Goal: Check status: Check status

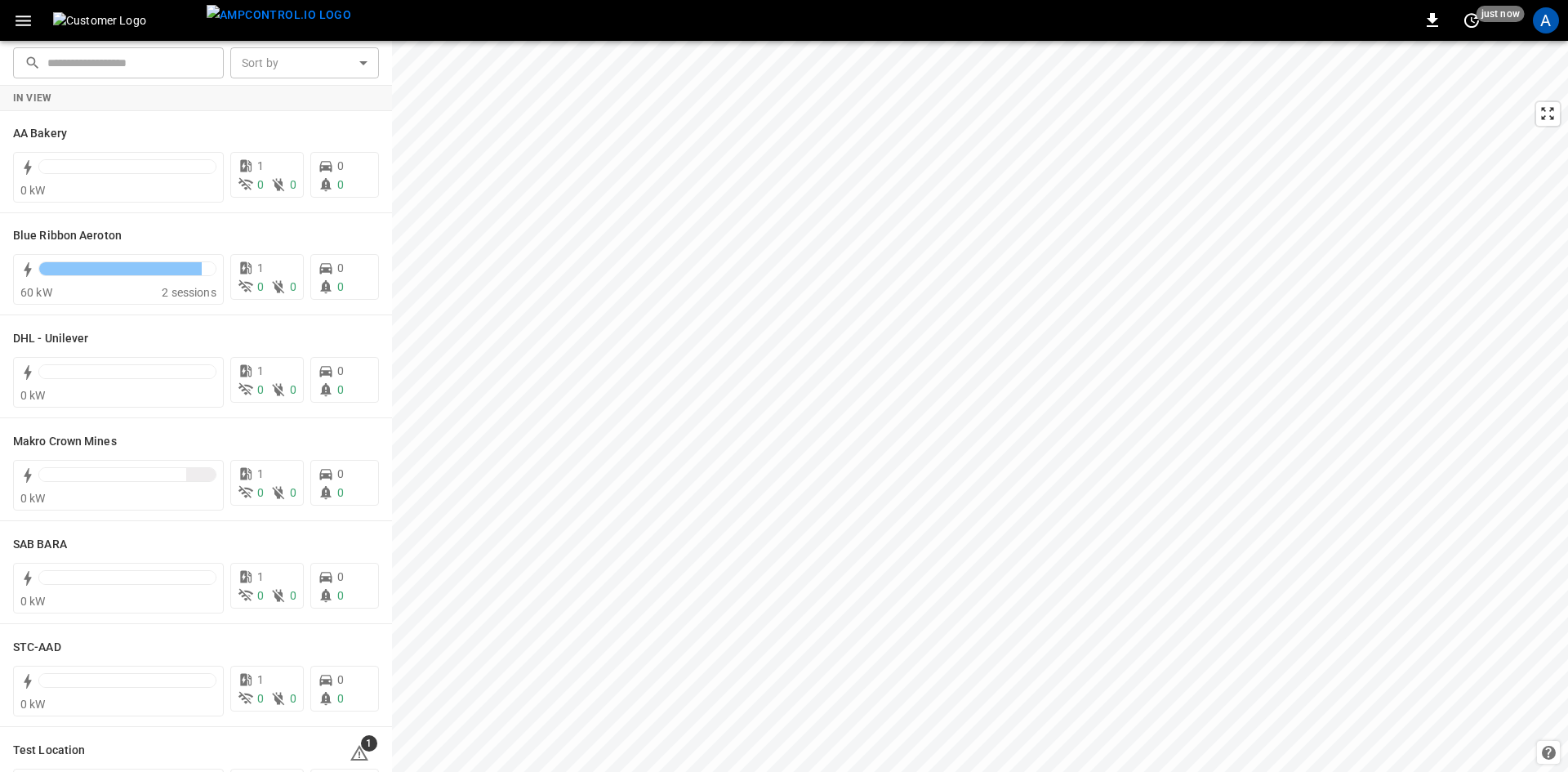
click at [1535, 25] on div "A" at bounding box center [1547, 21] width 26 height 26
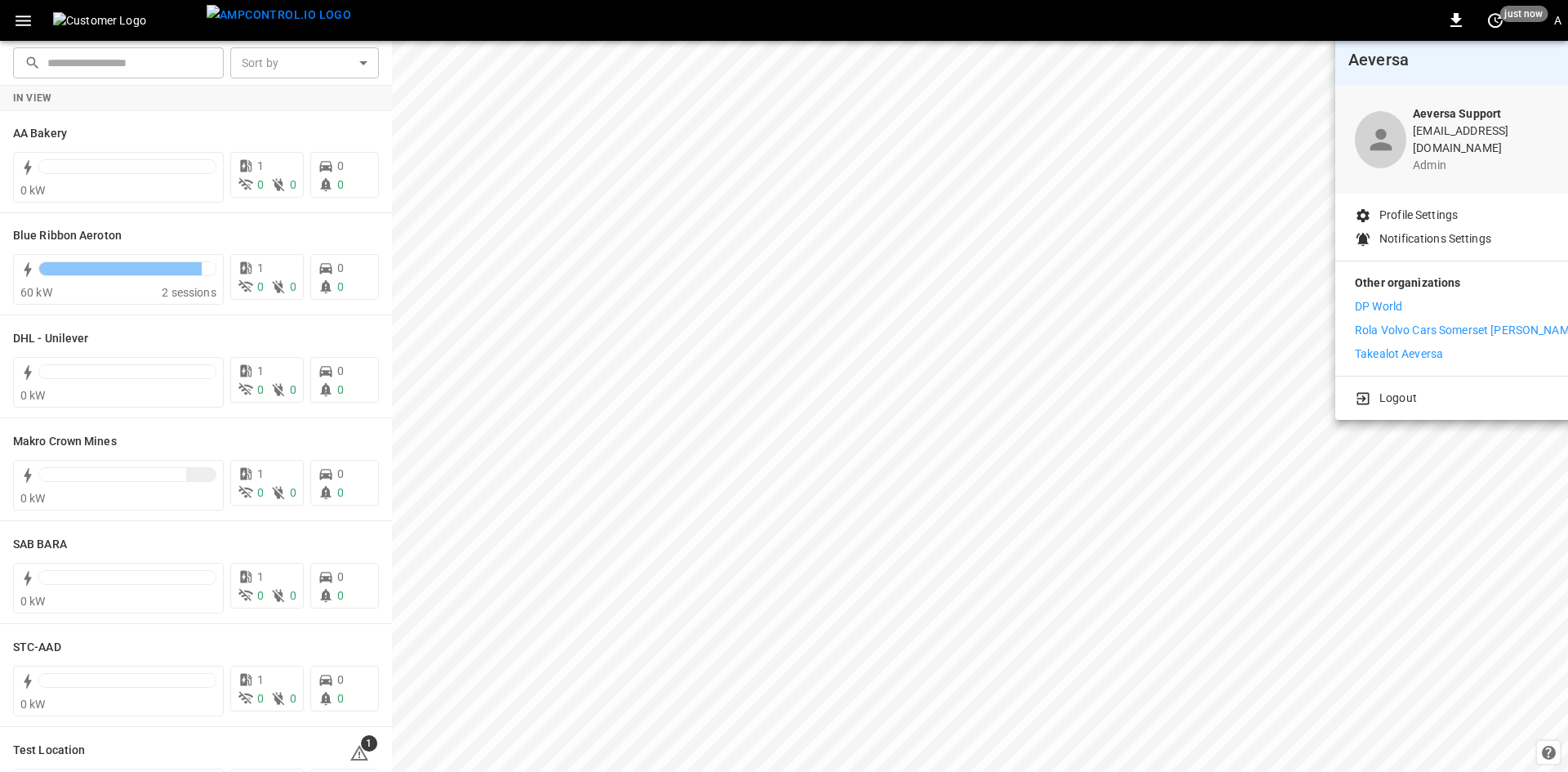
click at [1383, 328] on p "Rola Volvo Cars Somerset [PERSON_NAME]" at bounding box center [1467, 330] width 225 height 17
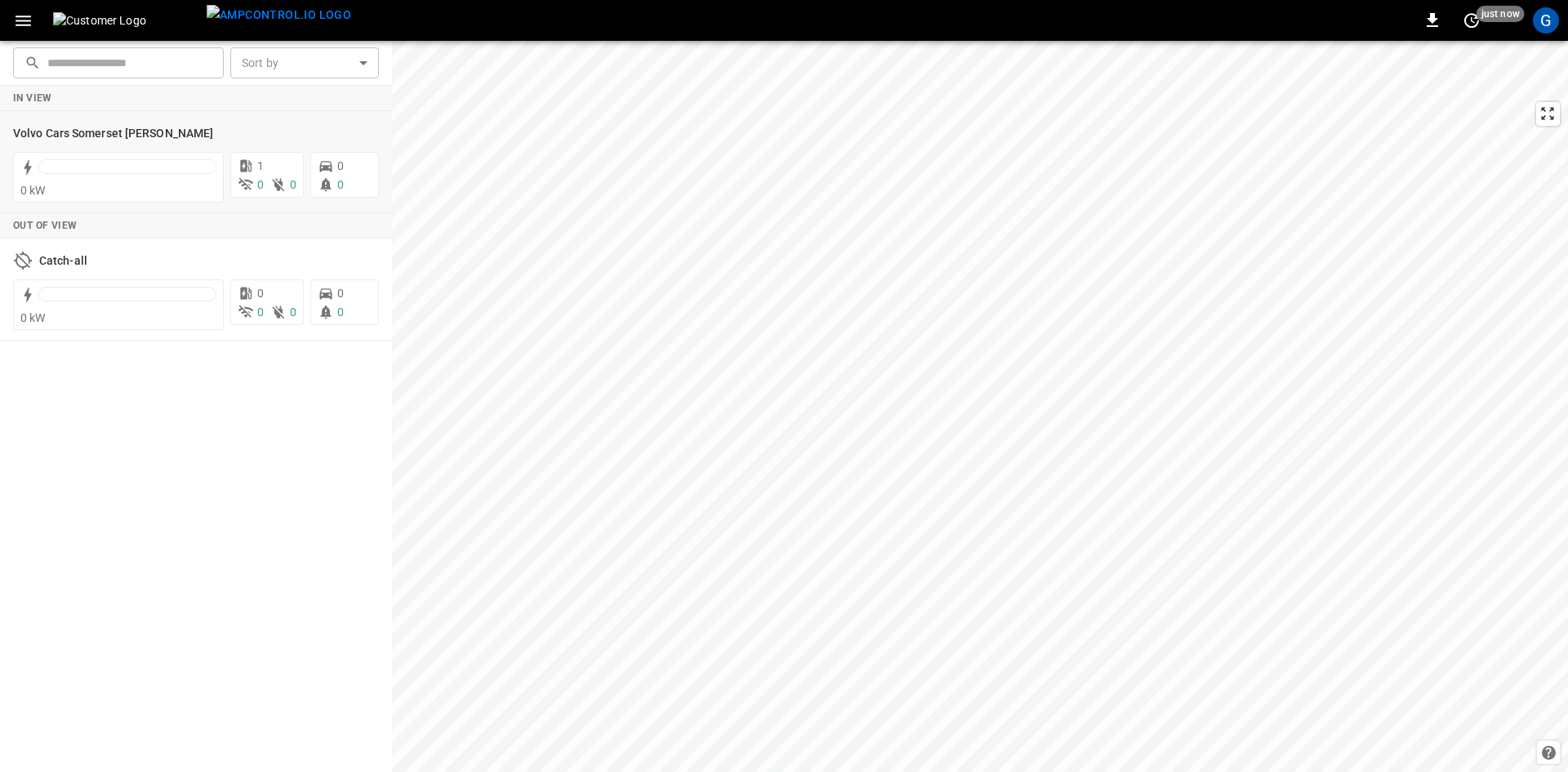
click at [41, 129] on h6 "Volvo Cars Somerset Wes" at bounding box center [113, 134] width 200 height 18
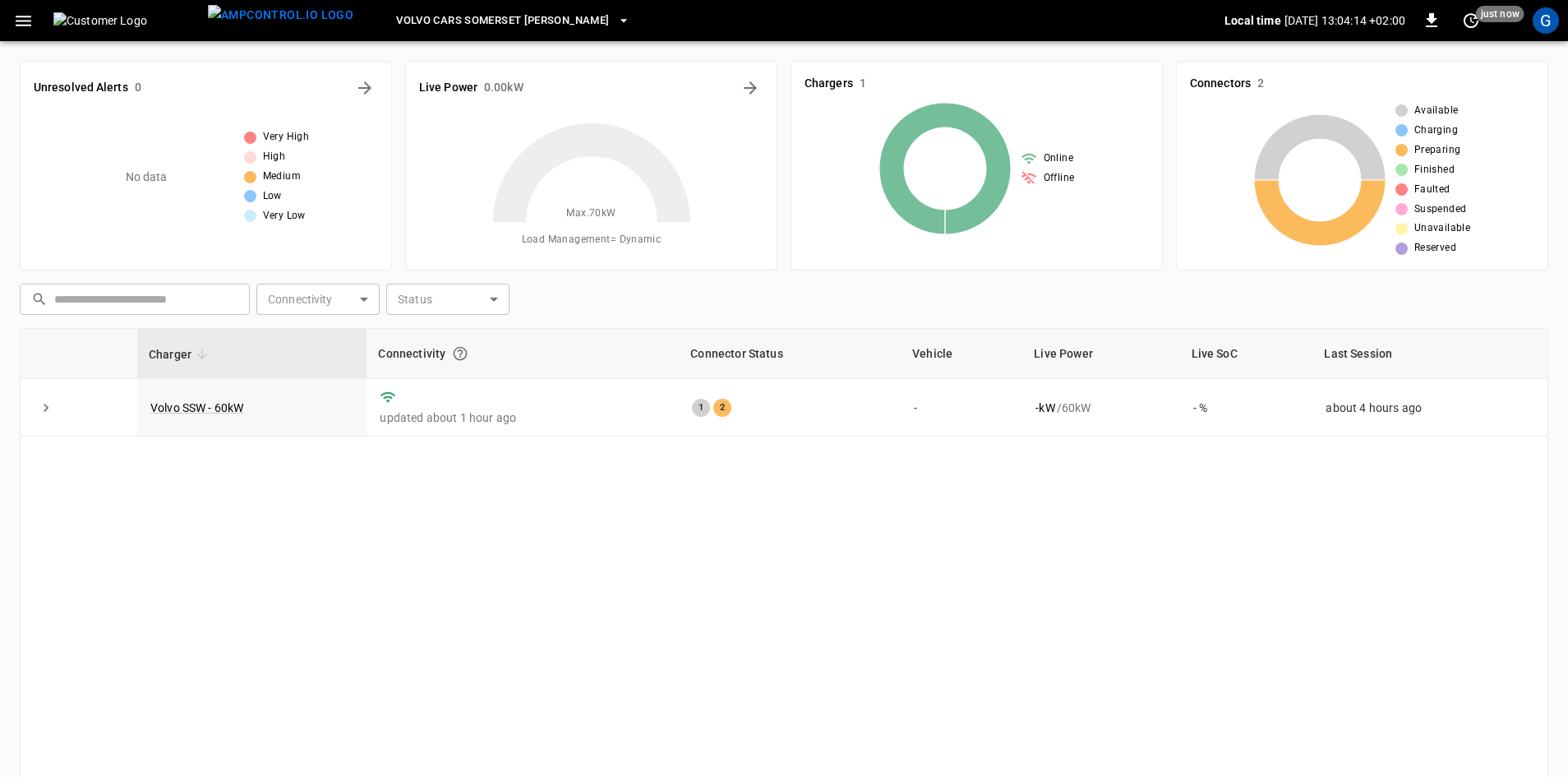
click at [18, 26] on icon "button" at bounding box center [23, 21] width 16 height 11
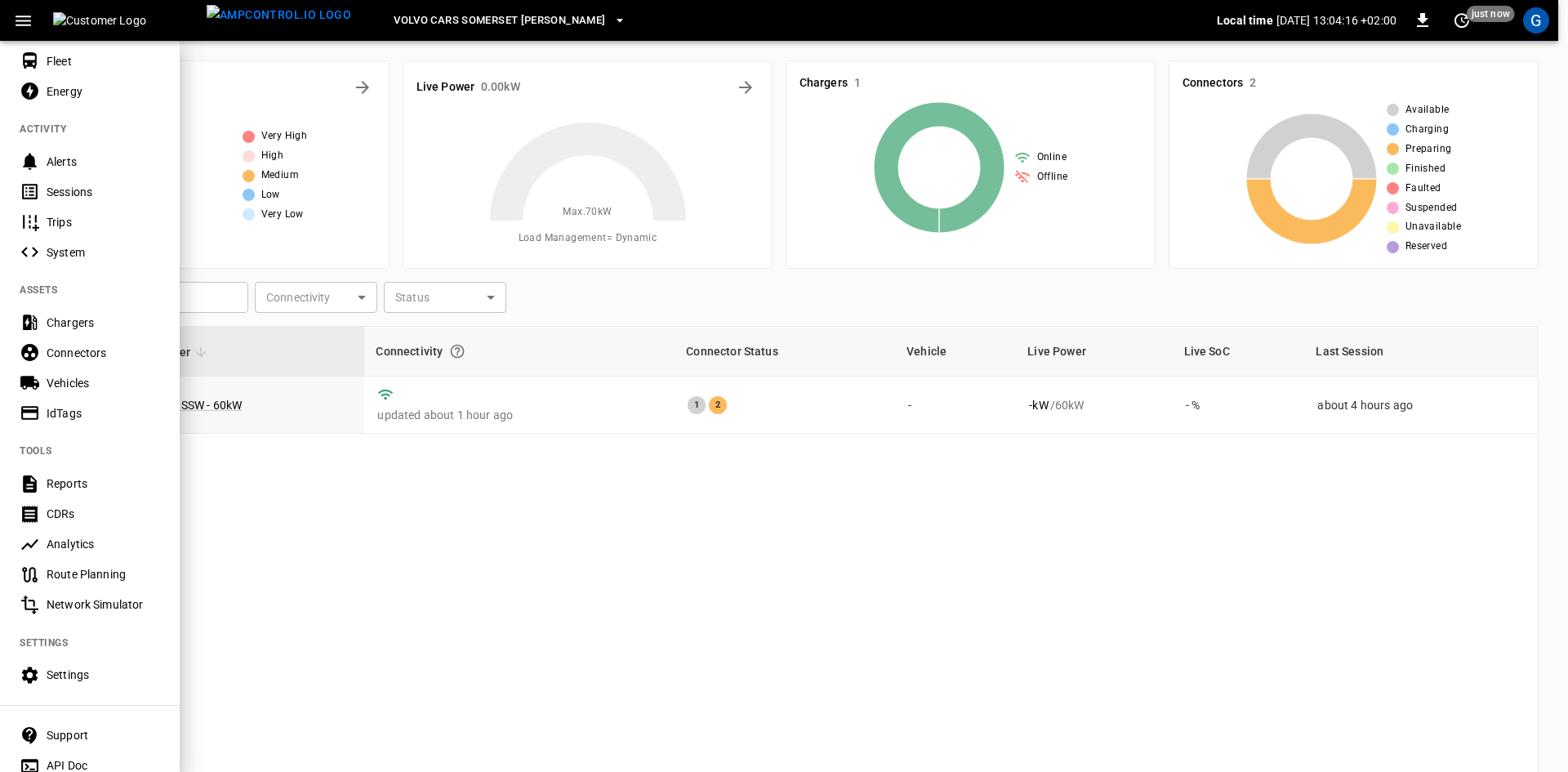
scroll to position [163, 0]
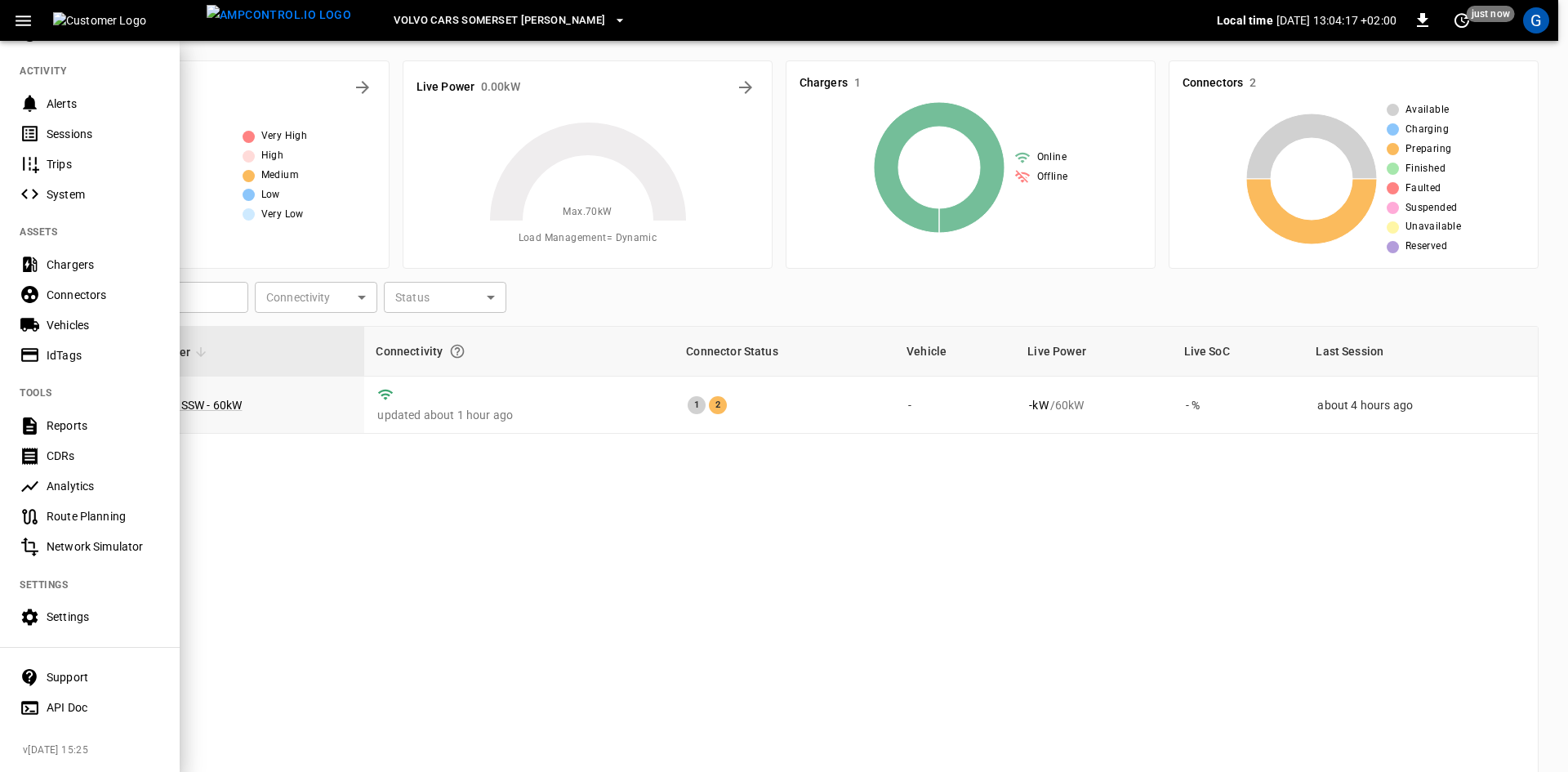
click at [43, 348] on div "IdTags" at bounding box center [90, 354] width 180 height 31
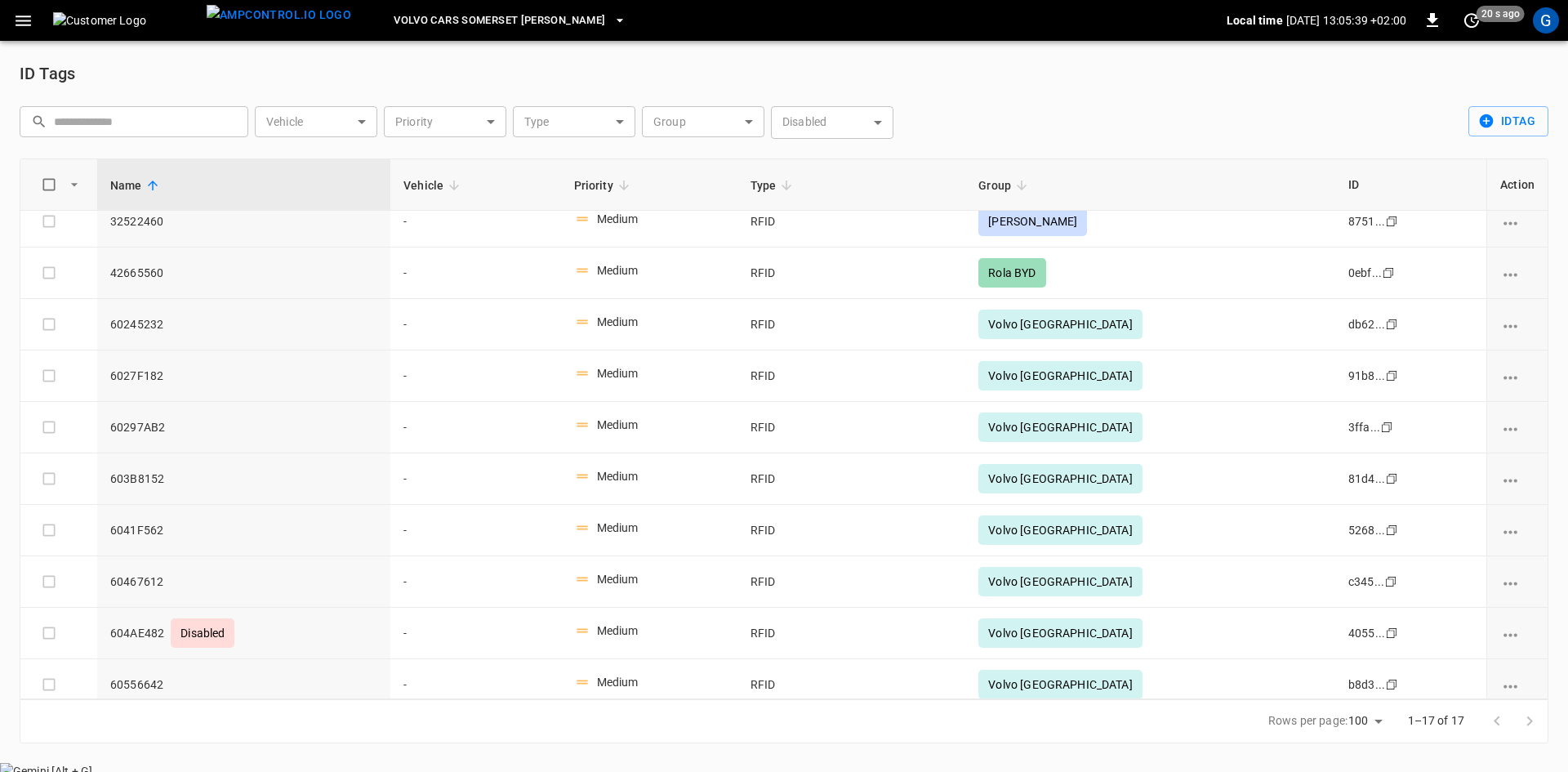
scroll to position [82, 0]
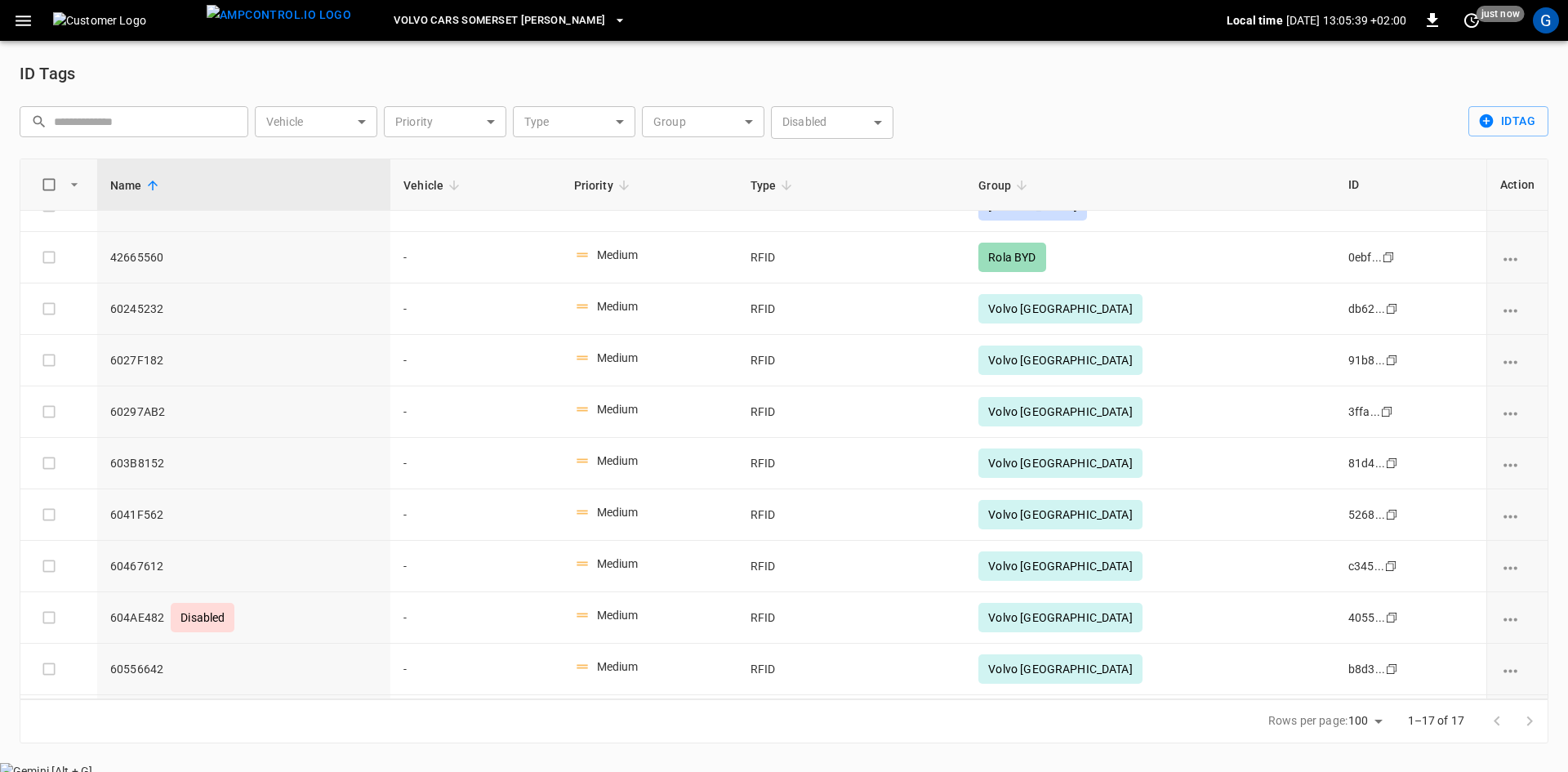
click at [151, 121] on input "text" at bounding box center [145, 121] width 183 height 31
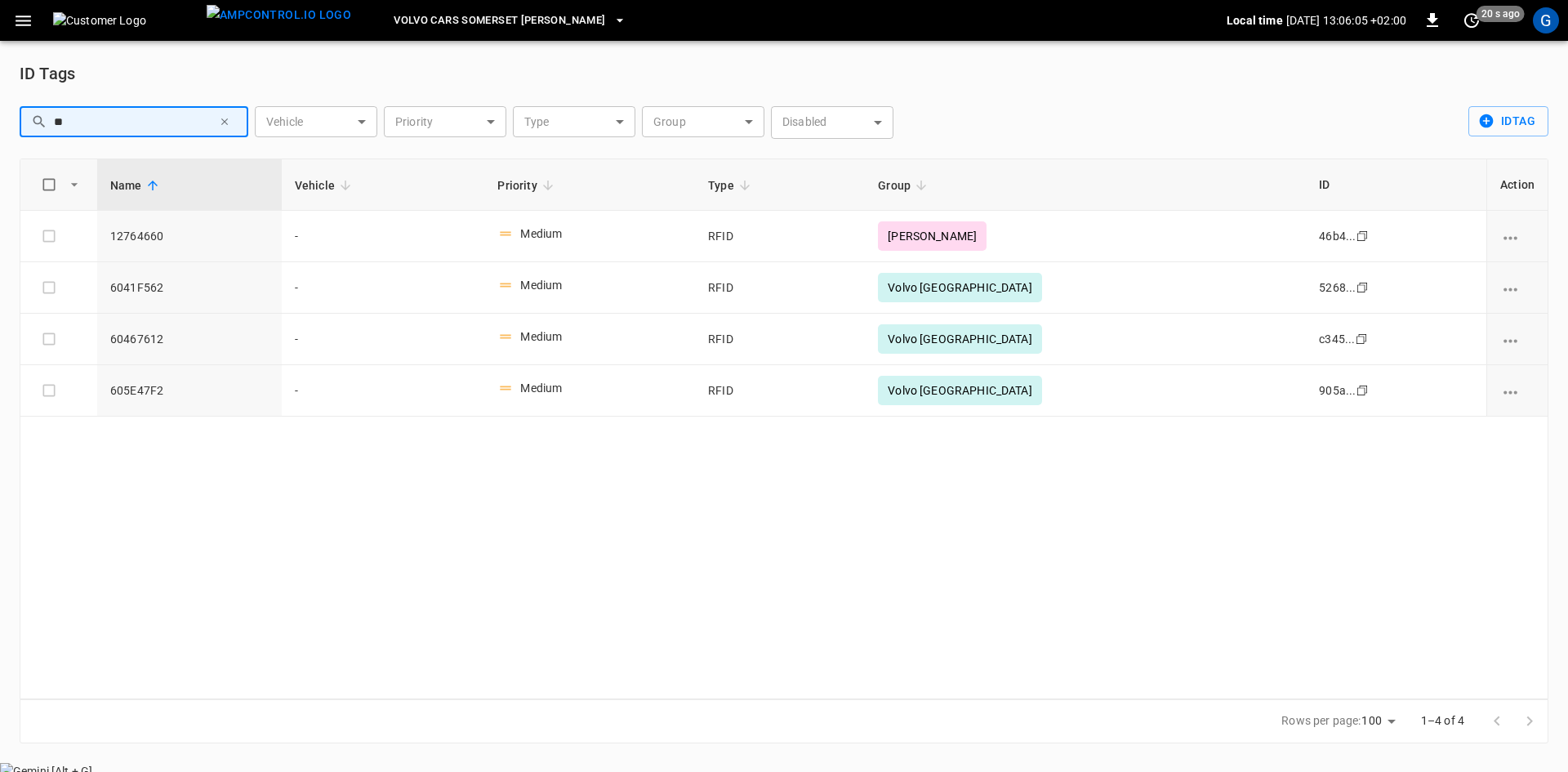
type input "**"
drag, startPoint x: 184, startPoint y: 234, endPoint x: 111, endPoint y: 239, distance: 73.2
click at [111, 239] on span "12764660" at bounding box center [190, 236] width 159 height 17
copy span "12764660"
drag, startPoint x: 165, startPoint y: 338, endPoint x: 107, endPoint y: 343, distance: 58.2
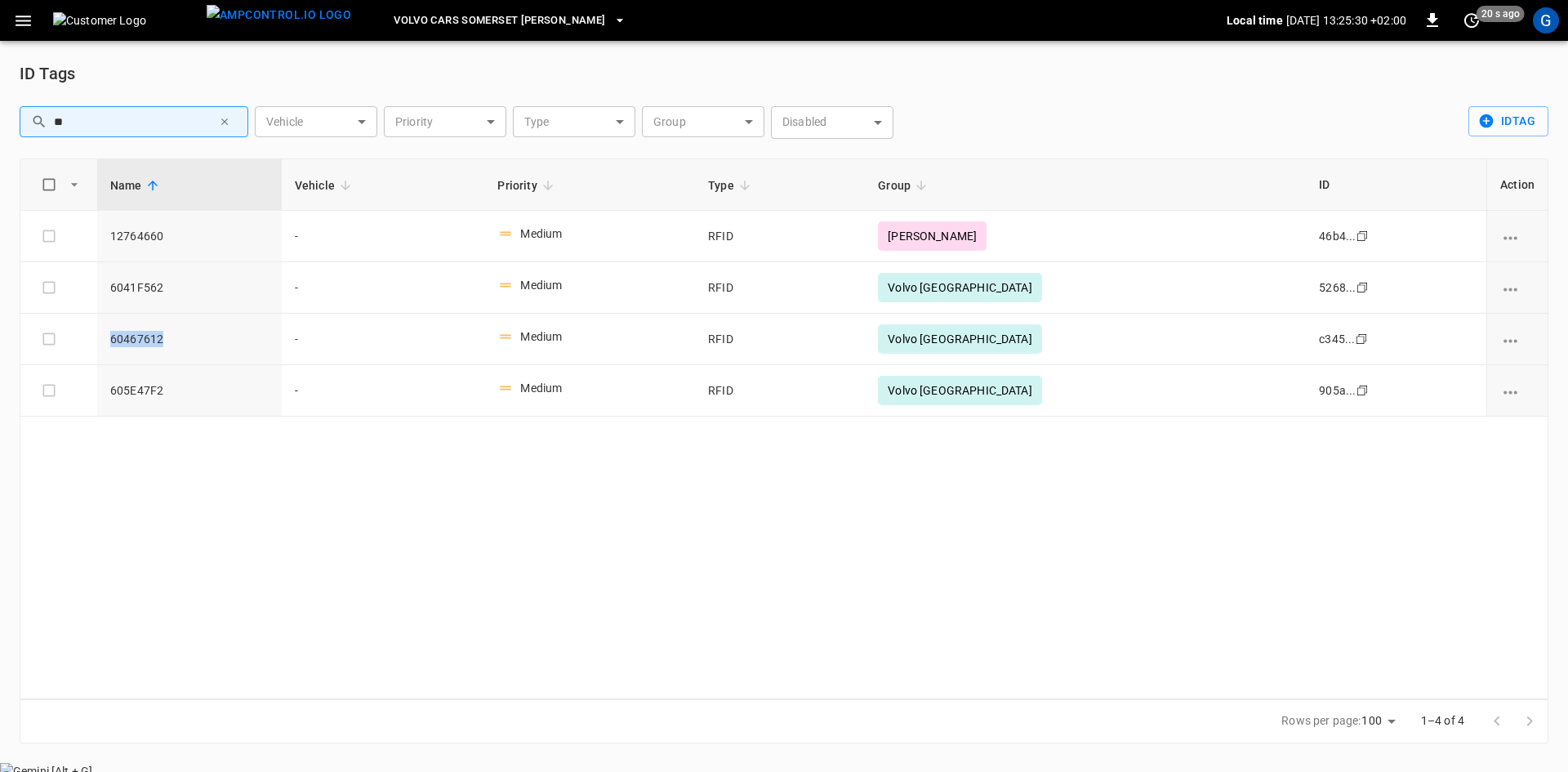
click at [107, 343] on td "60467612" at bounding box center [190, 339] width 185 height 51
copy span "60467612"
click at [225, 121] on icon "button" at bounding box center [225, 121] width 12 height 12
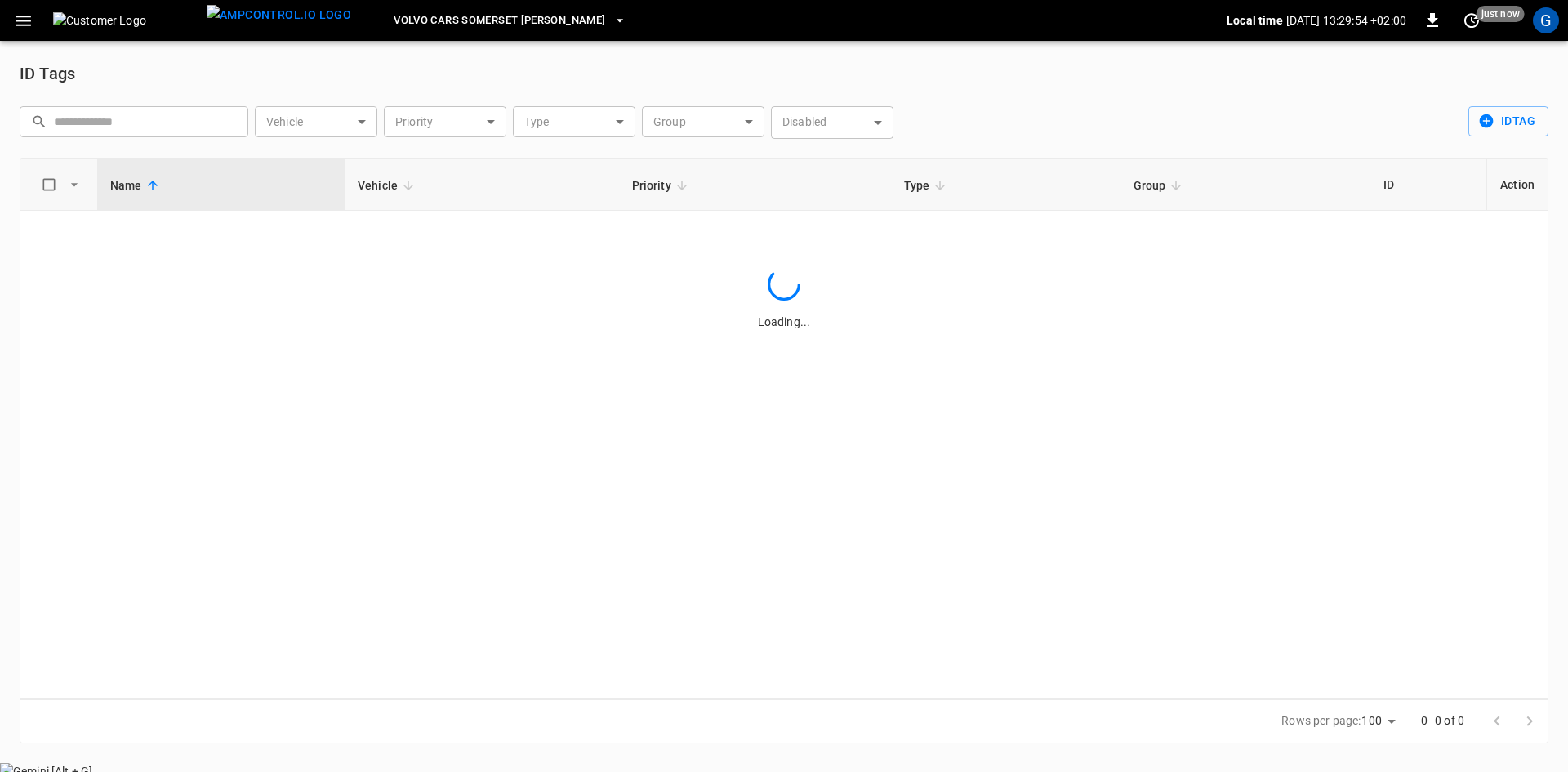
click at [143, 126] on input "text" at bounding box center [145, 121] width 183 height 31
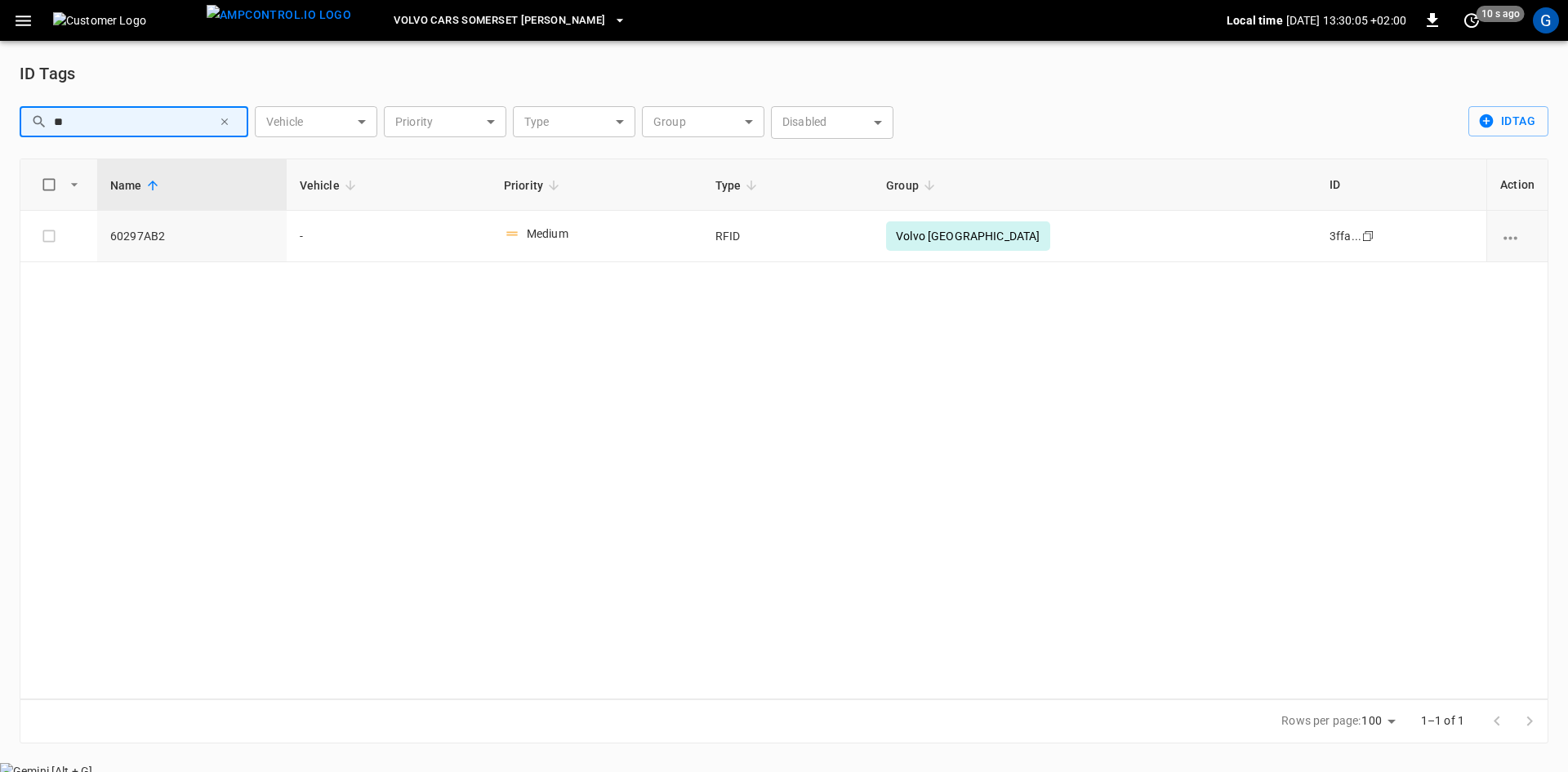
type input "*"
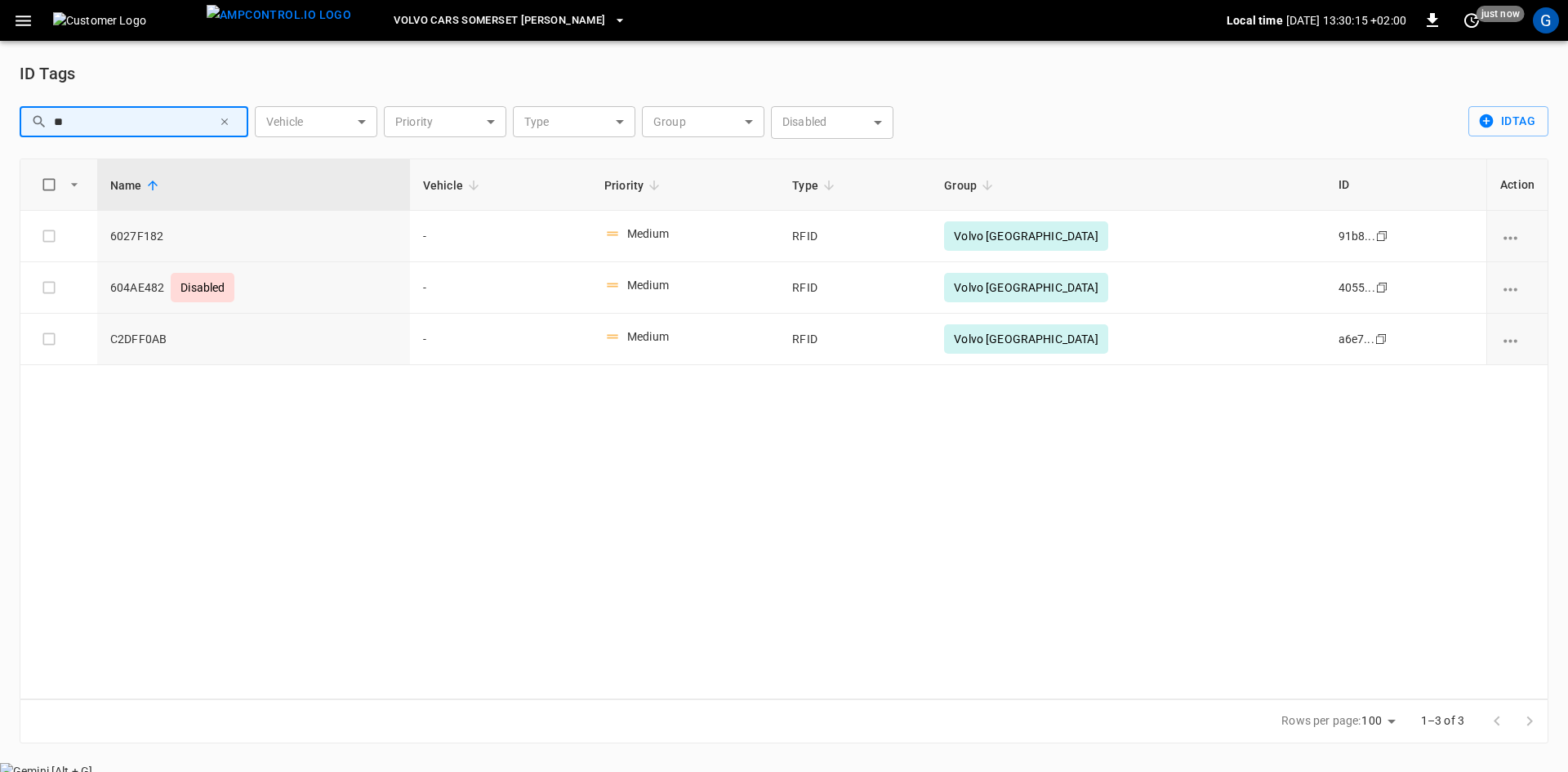
type input "*"
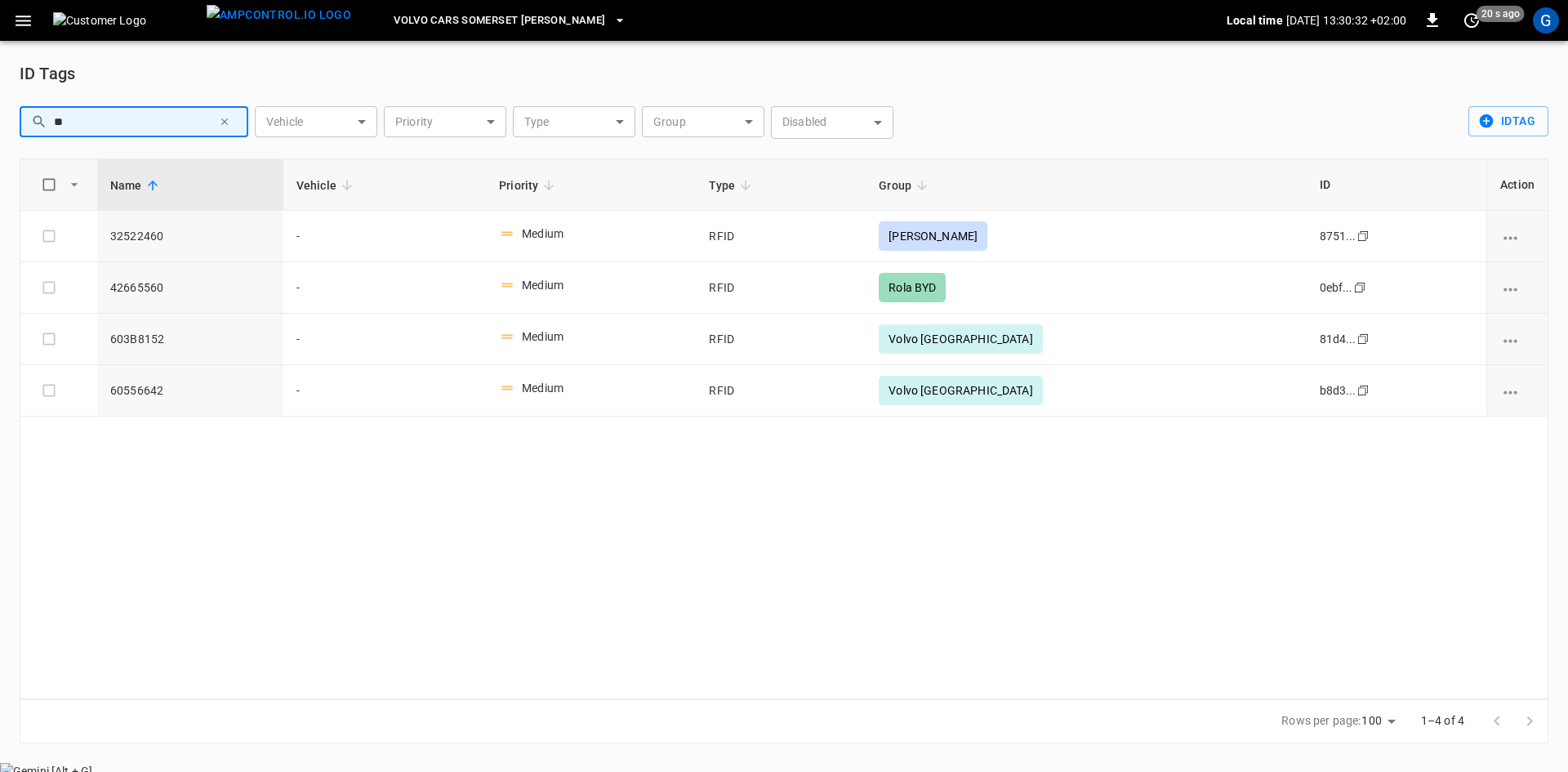
type input "**"
click at [219, 124] on icon "button" at bounding box center [225, 121] width 12 height 12
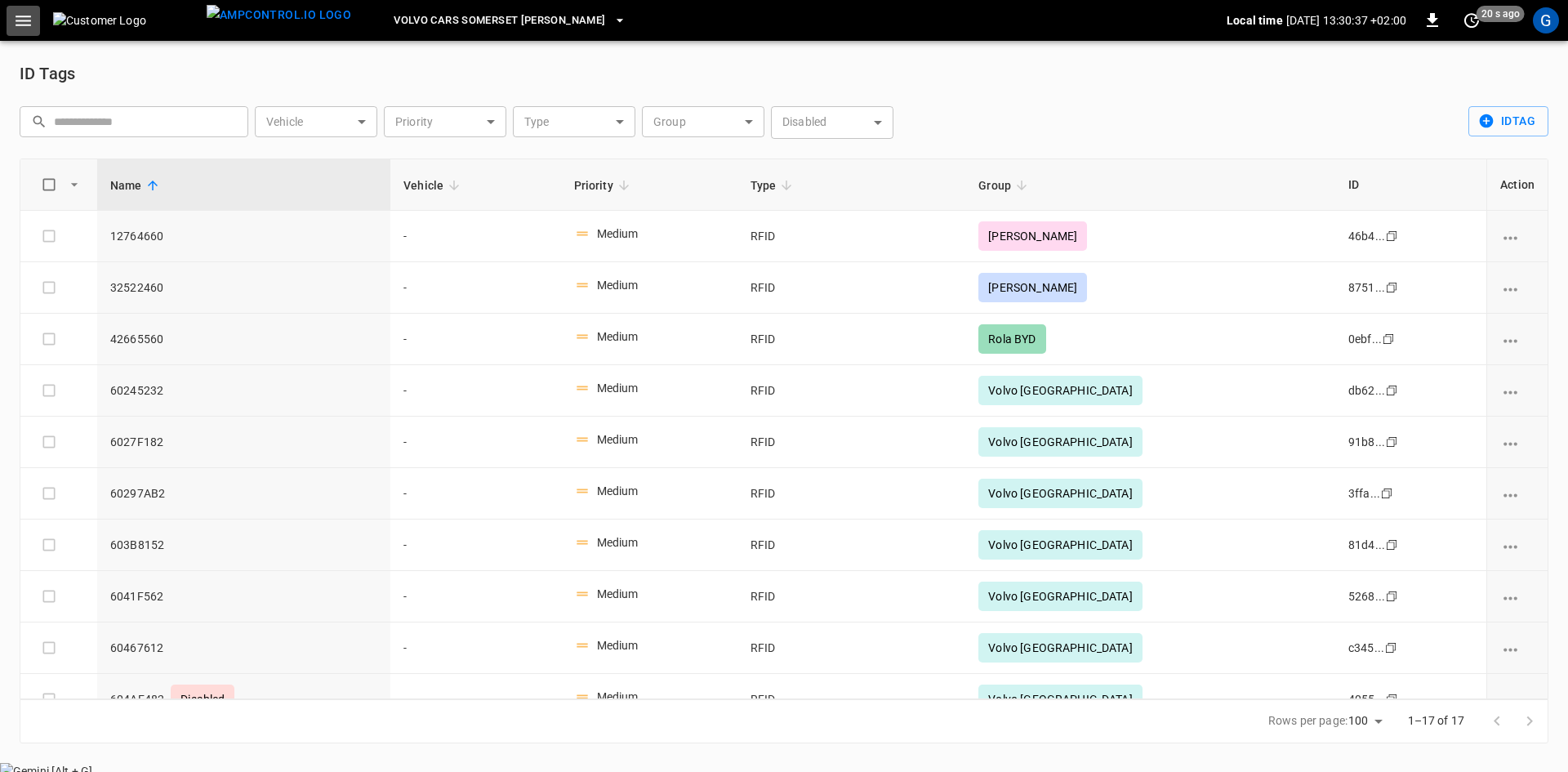
click at [29, 21] on icon "button" at bounding box center [23, 21] width 16 height 11
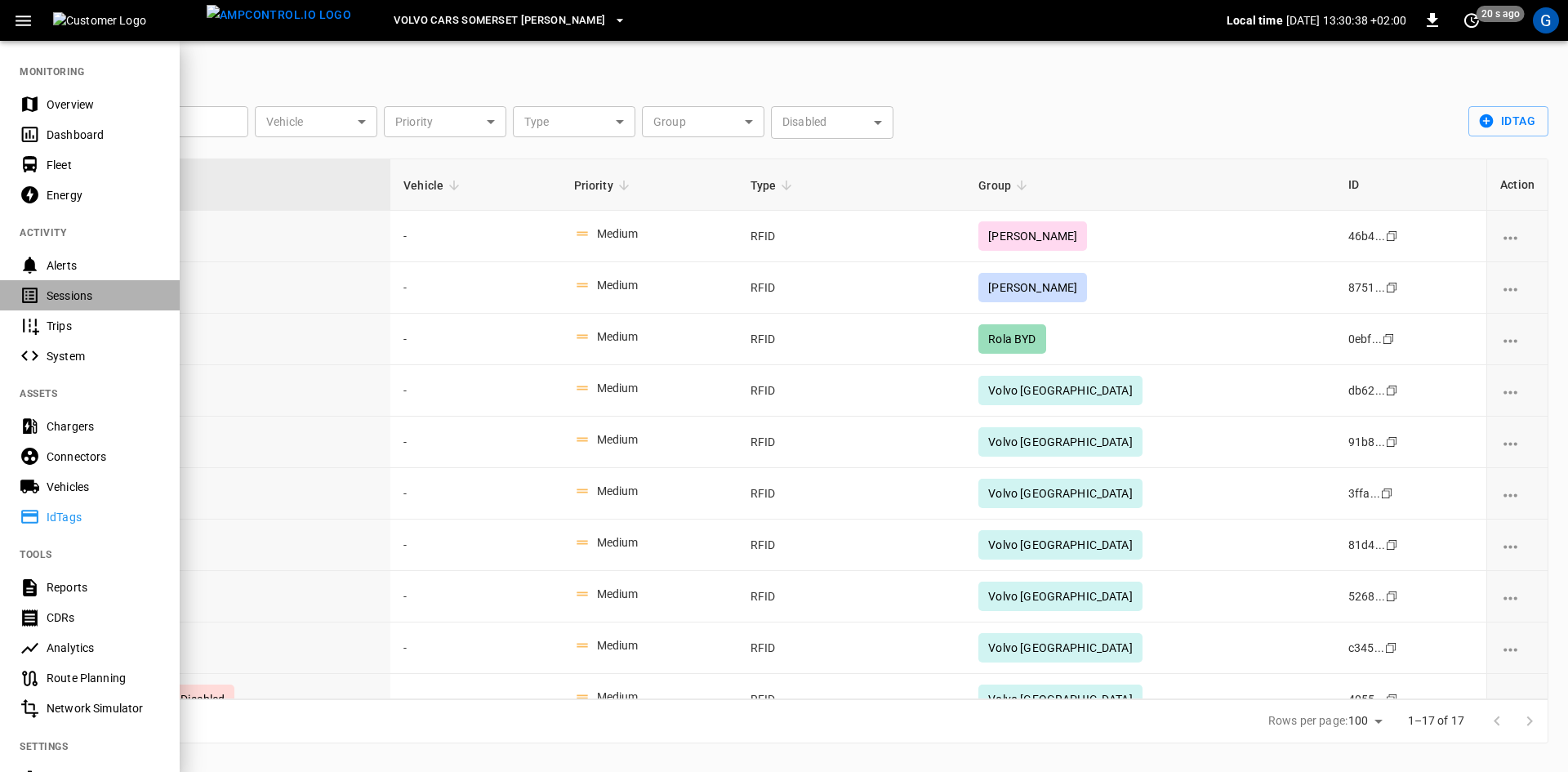
click at [74, 293] on div "Sessions" at bounding box center [102, 296] width 113 height 17
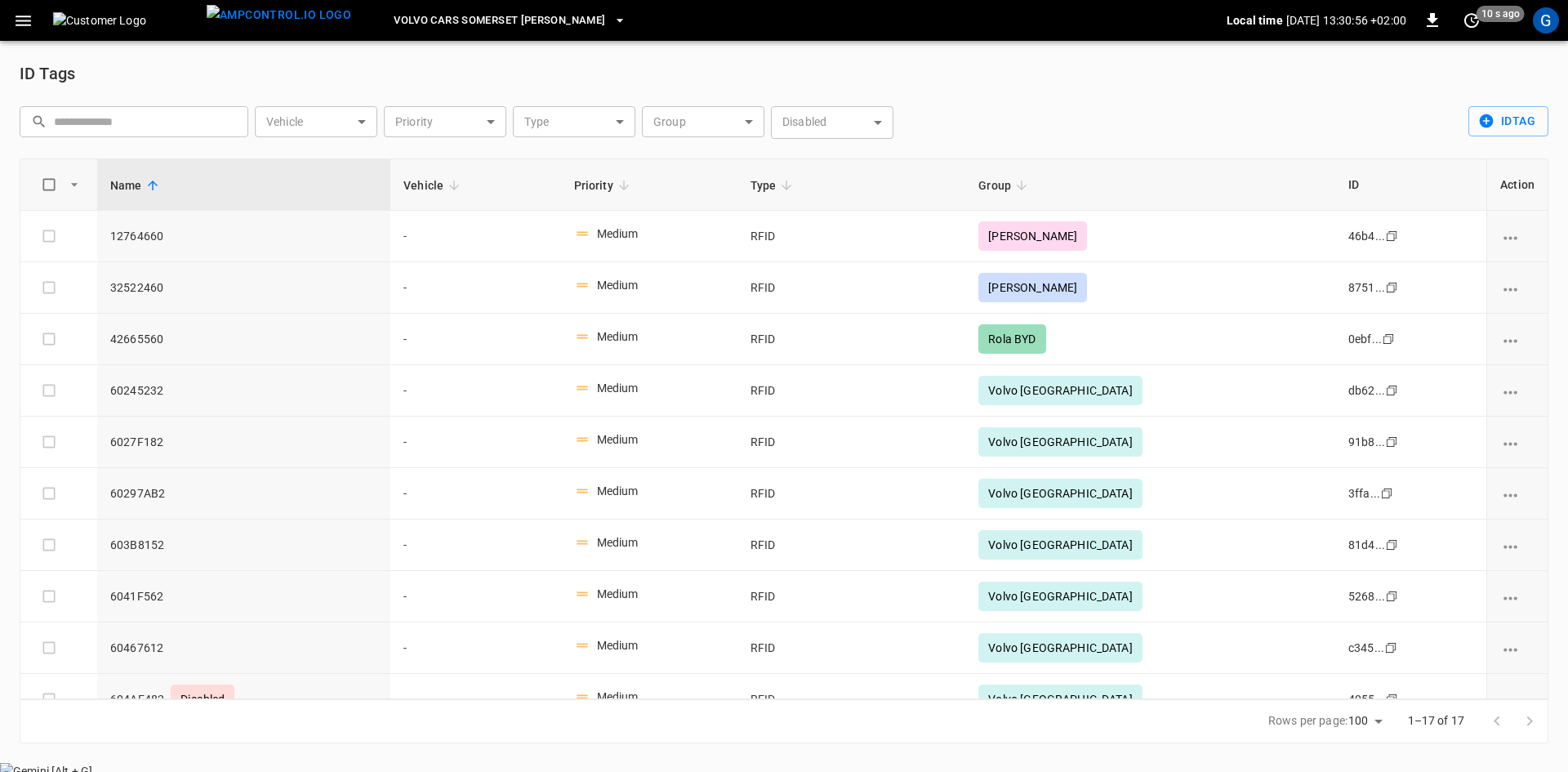
click at [126, 125] on input "text" at bounding box center [145, 121] width 183 height 31
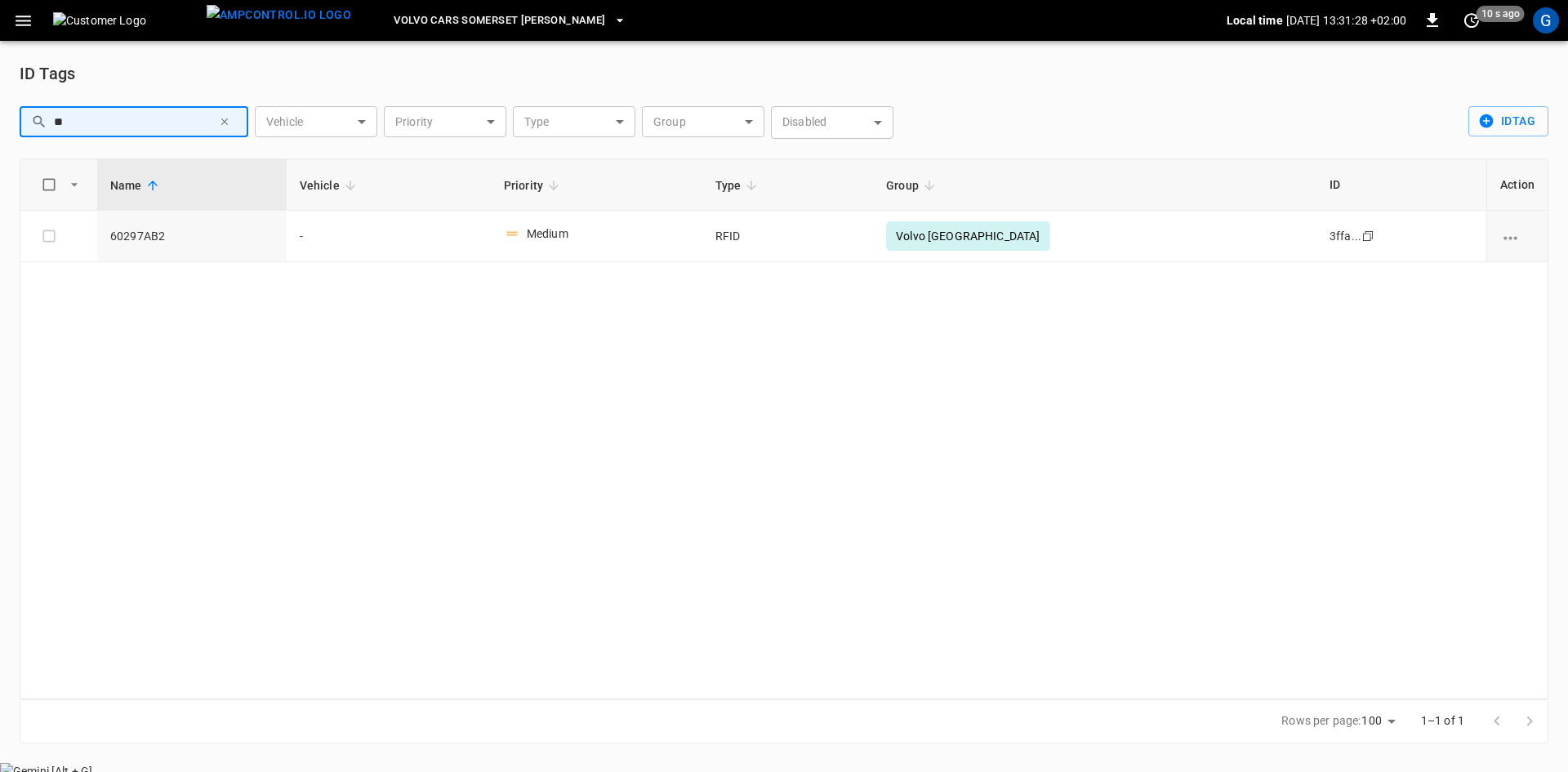
type input "**"
click at [224, 122] on icon "button" at bounding box center [225, 121] width 7 height 7
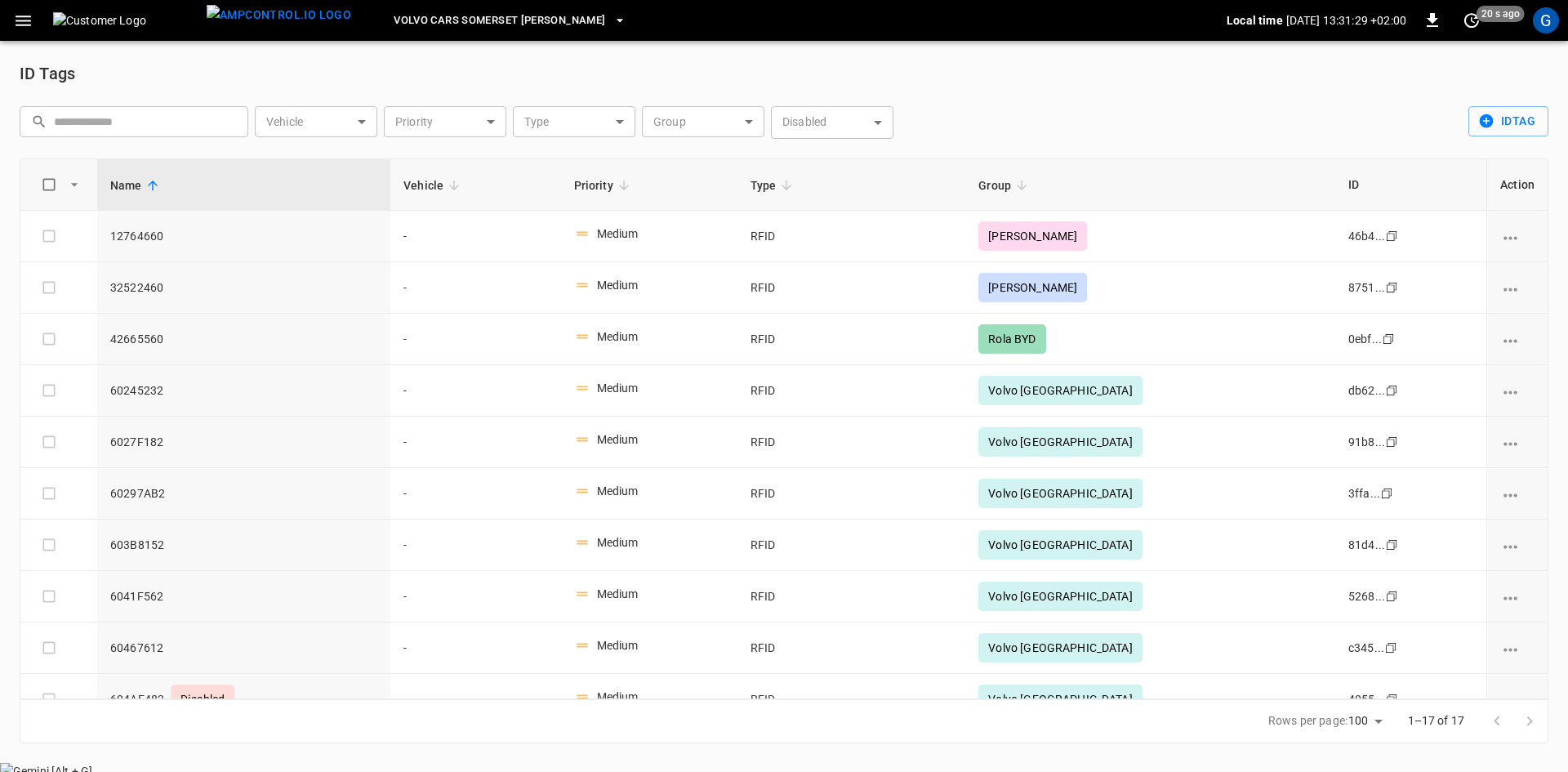
click at [12, 18] on button "button" at bounding box center [23, 21] width 34 height 31
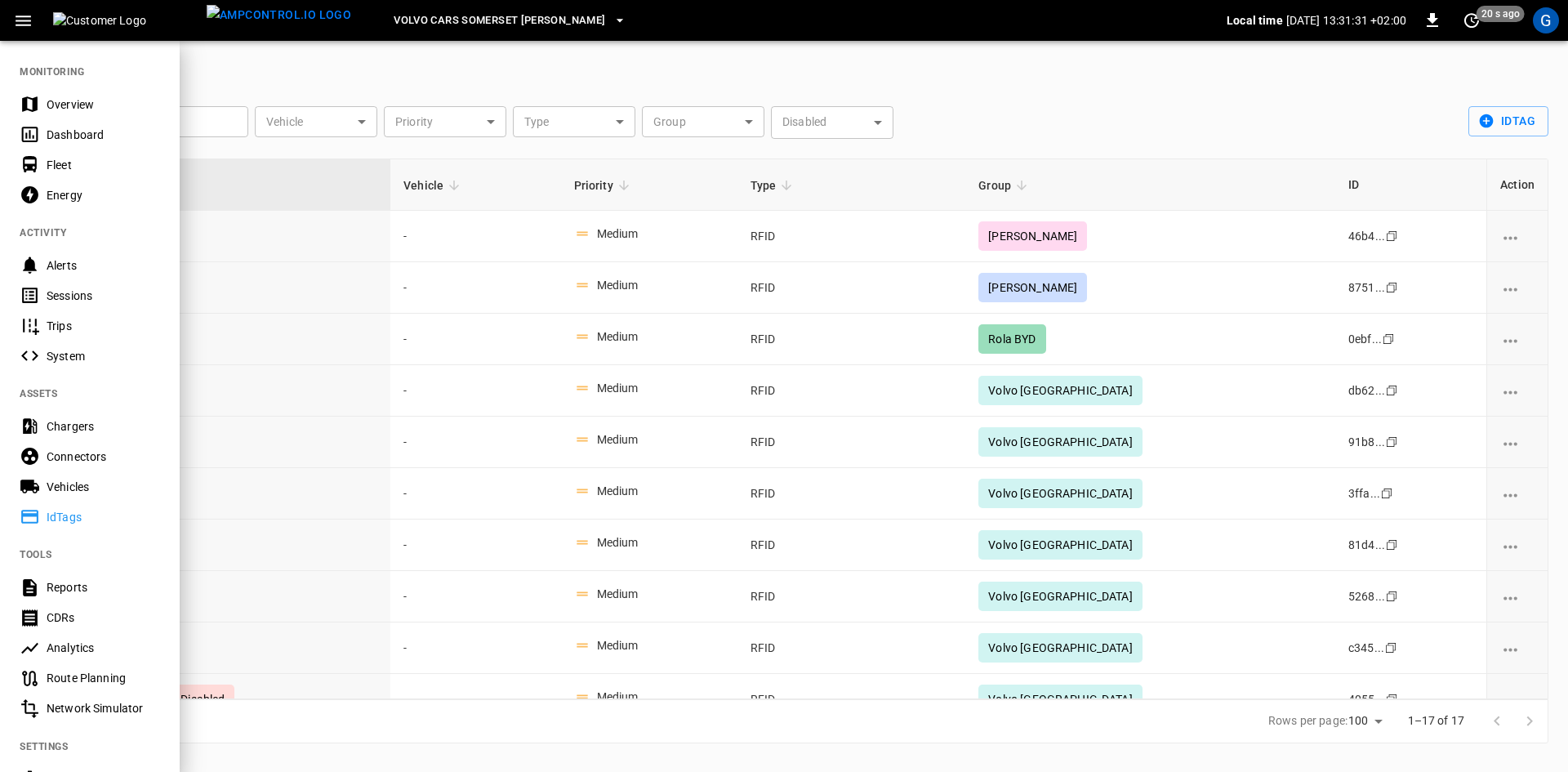
click at [70, 300] on div "Sessions" at bounding box center [102, 296] width 113 height 17
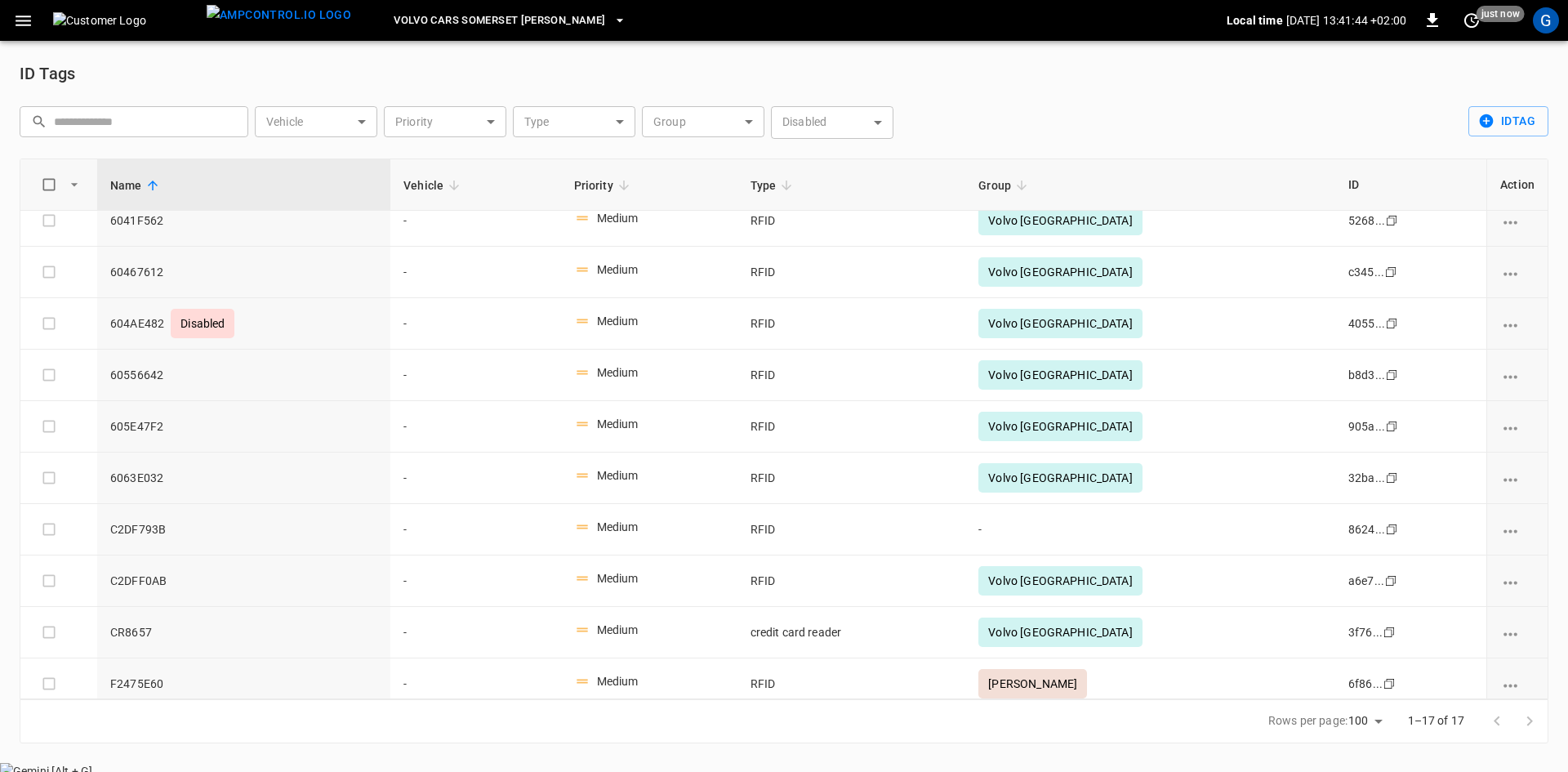
scroll to position [387, 0]
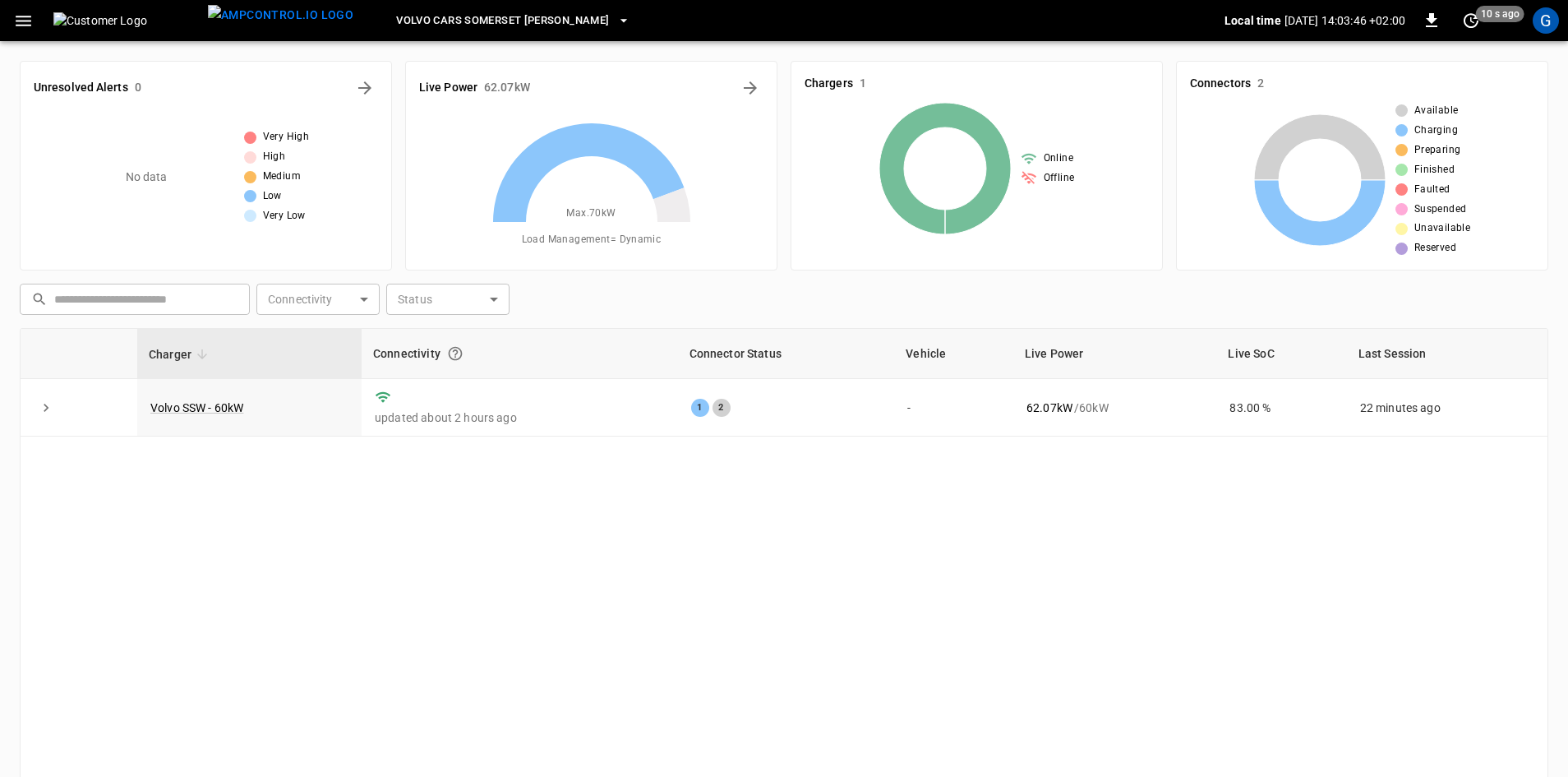
click at [188, 410] on link "Volvo SSW - 60kW" at bounding box center [197, 408] width 93 height 13
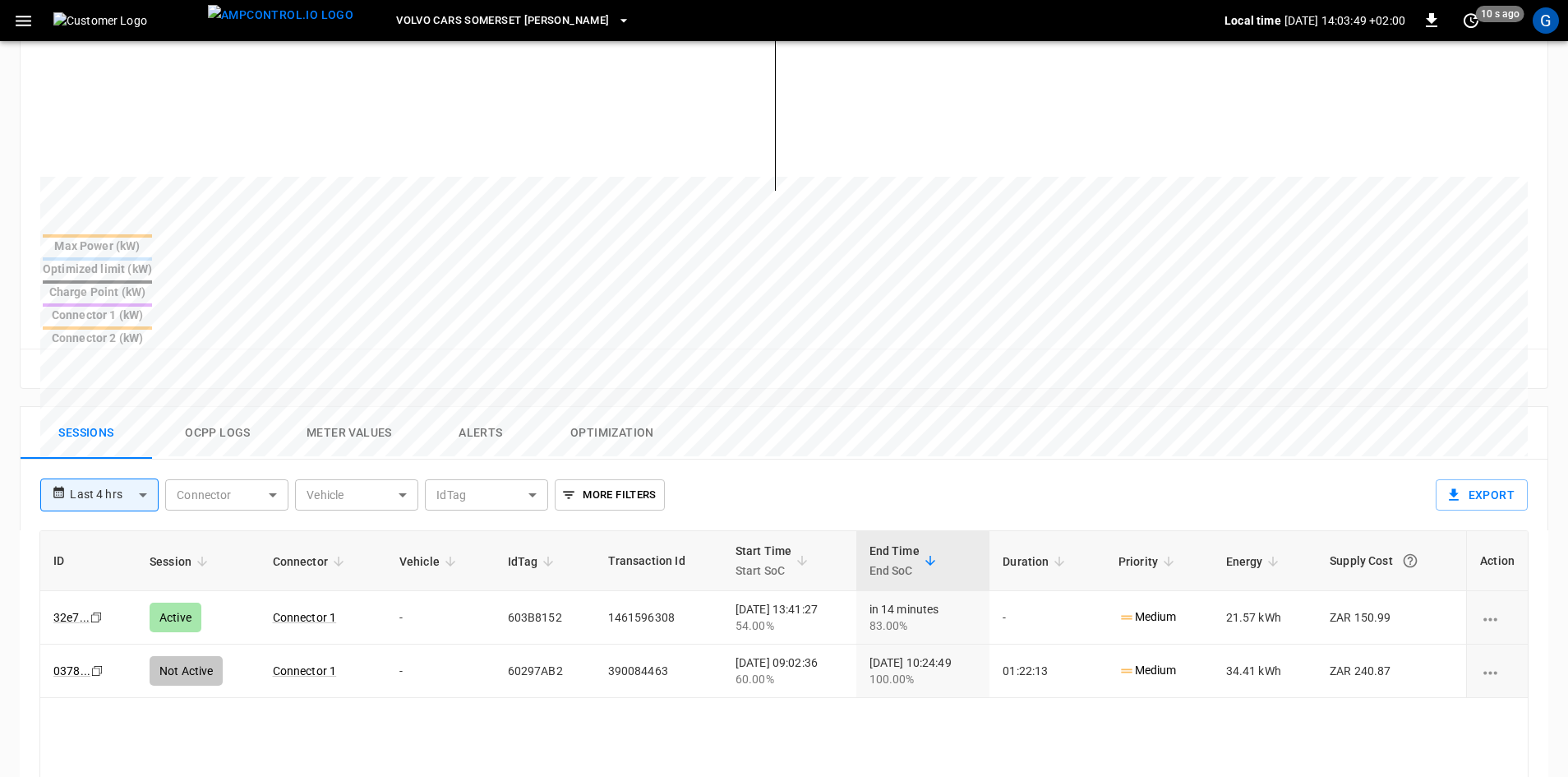
scroll to position [575, 0]
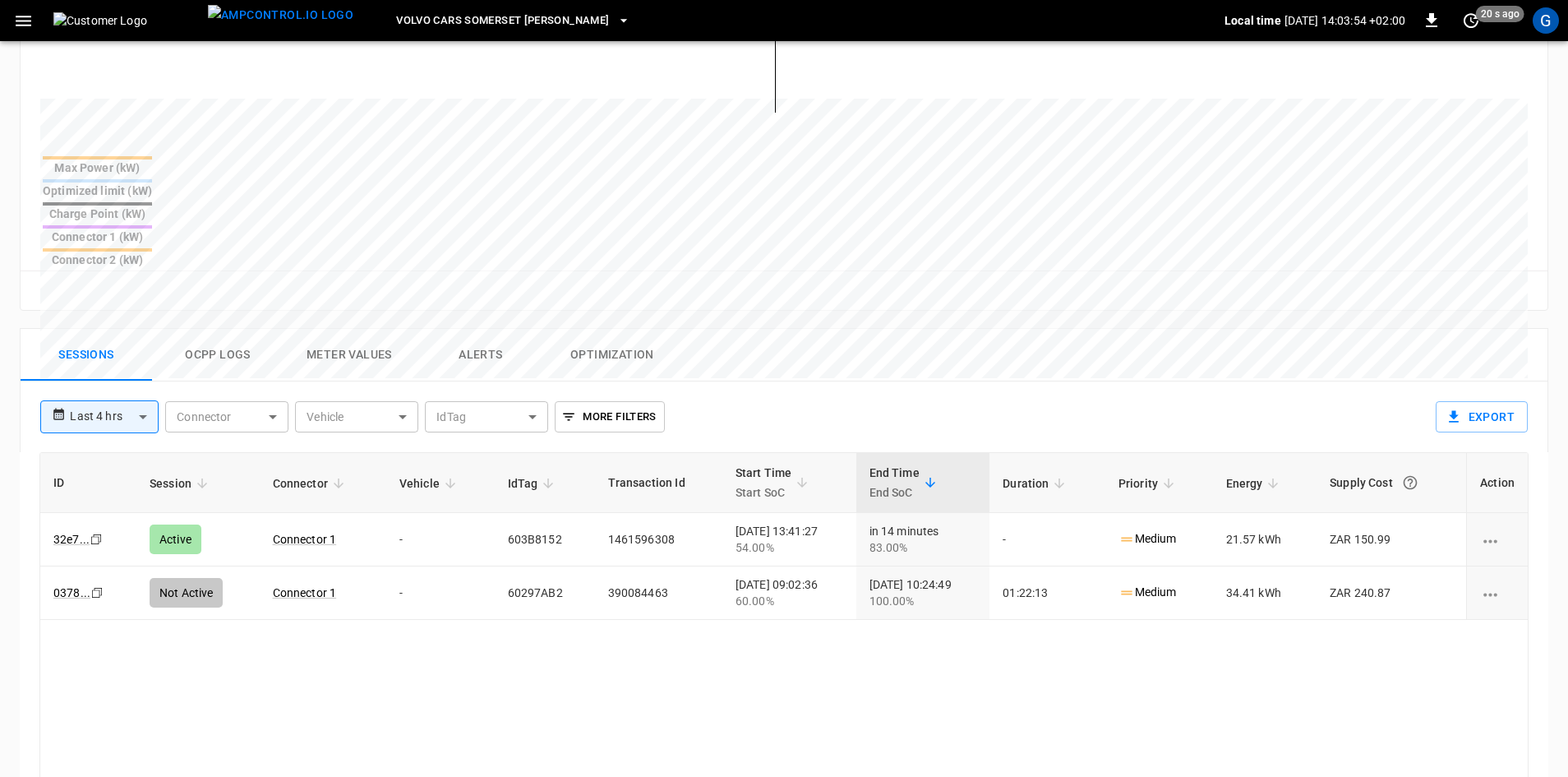
click at [516, 513] on td "603B8152" at bounding box center [544, 539] width 101 height 53
click at [66, 533] on link "32e7 ..." at bounding box center [71, 539] width 37 height 13
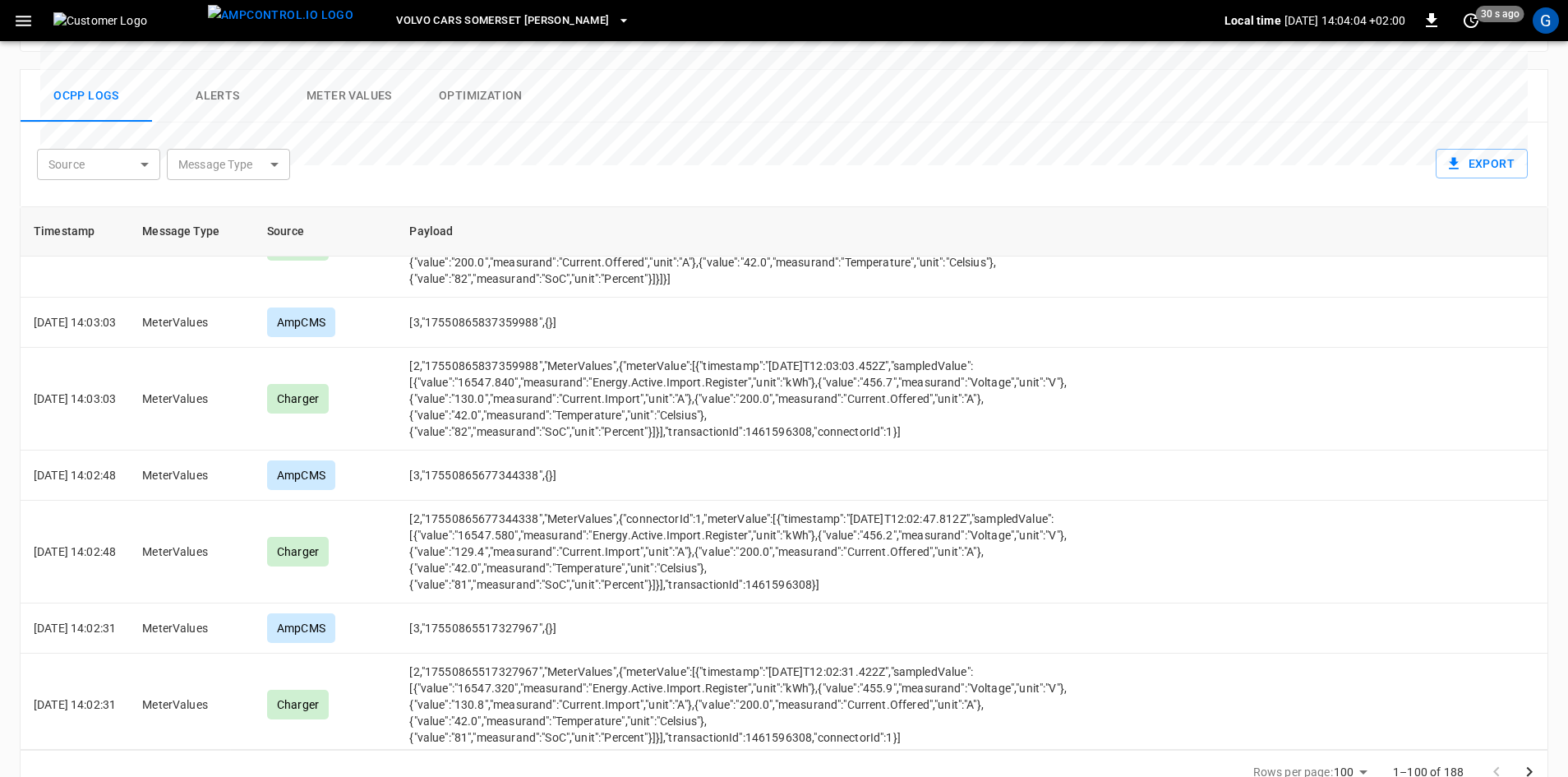
scroll to position [411, 0]
